Goal: Task Accomplishment & Management: Manage account settings

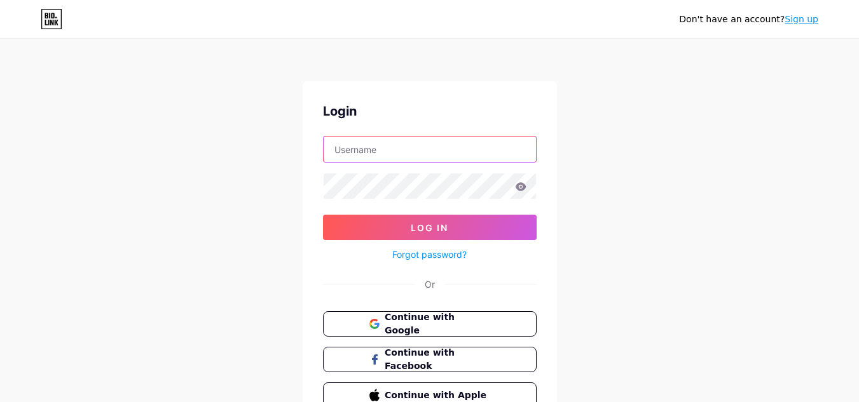
click at [406, 153] on input "text" at bounding box center [430, 149] width 212 height 25
type input "[EMAIL_ADDRESS][DOMAIN_NAME]"
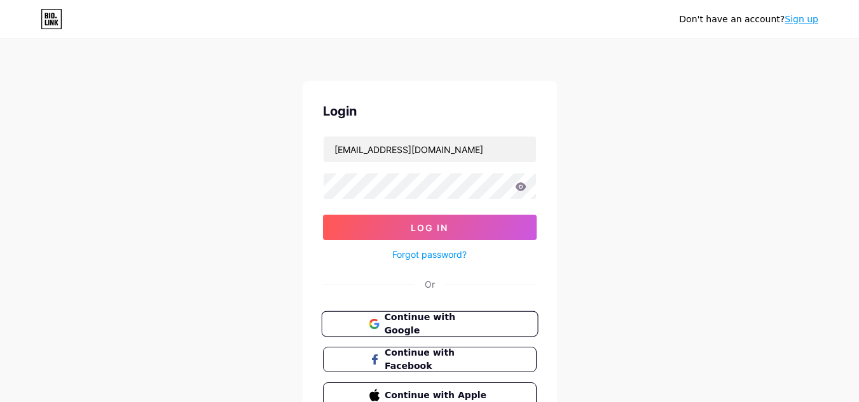
click at [437, 324] on span "Continue with Google" at bounding box center [437, 324] width 106 height 27
